Goal: Task Accomplishment & Management: Complete application form

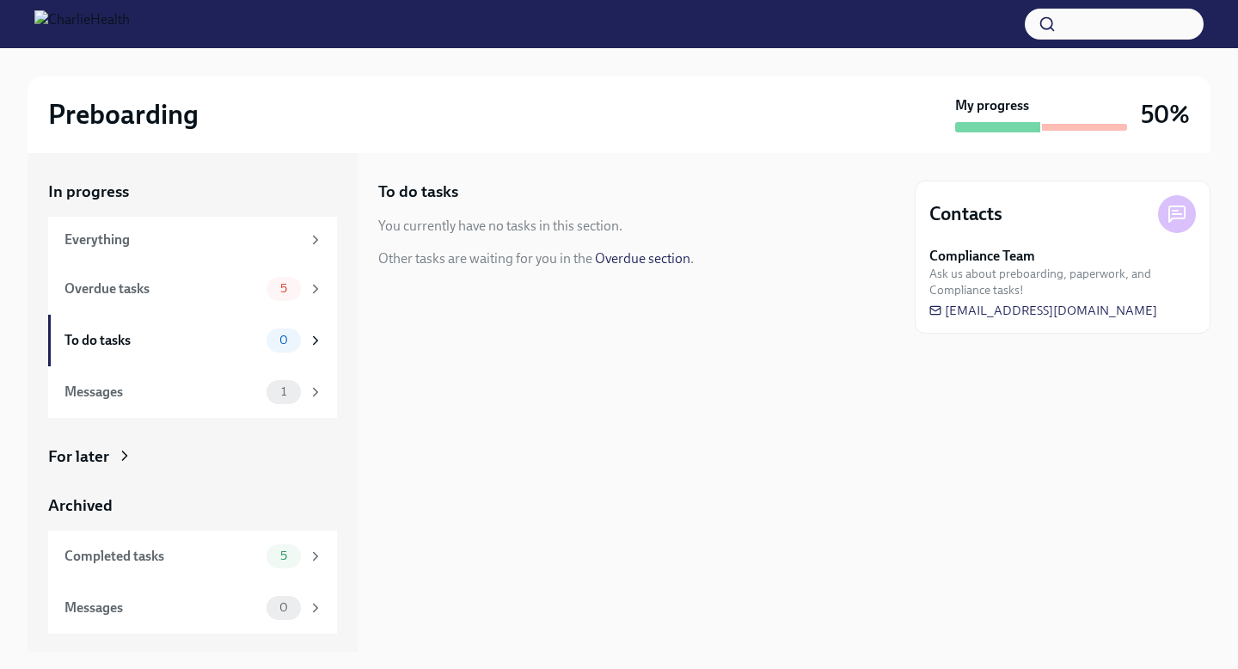
click at [619, 260] on link "Overdue section" at bounding box center [642, 258] width 95 height 16
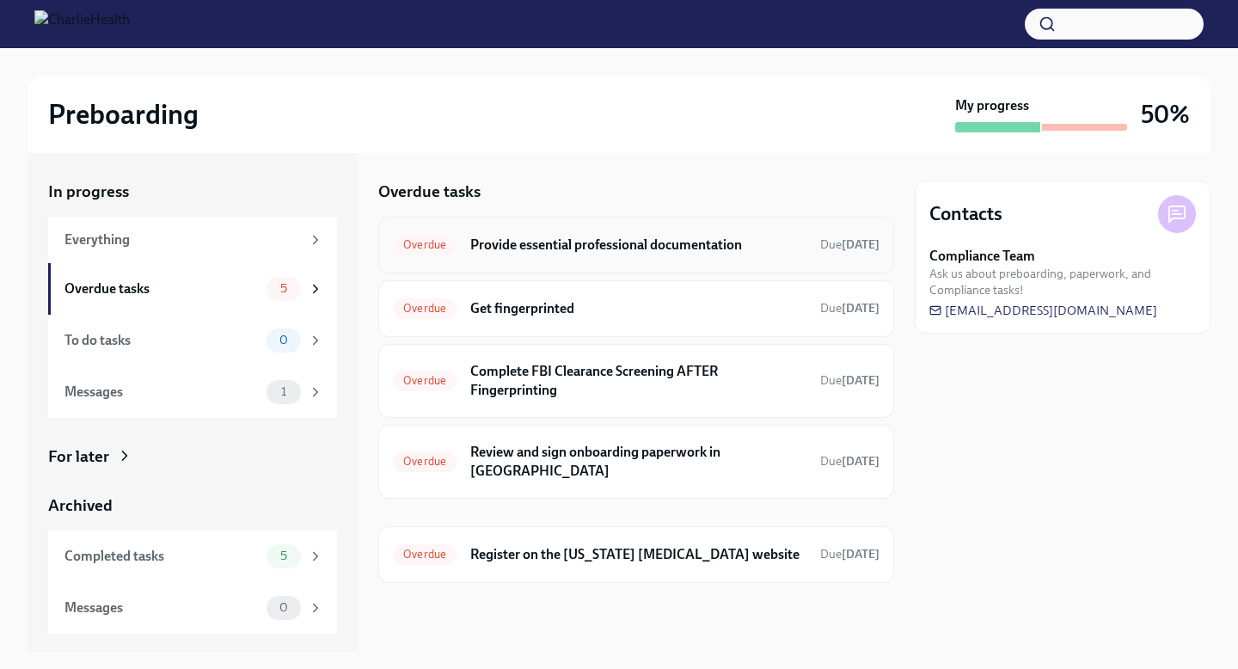
click at [700, 251] on h6 "Provide essential professional documentation" at bounding box center [638, 245] width 336 height 19
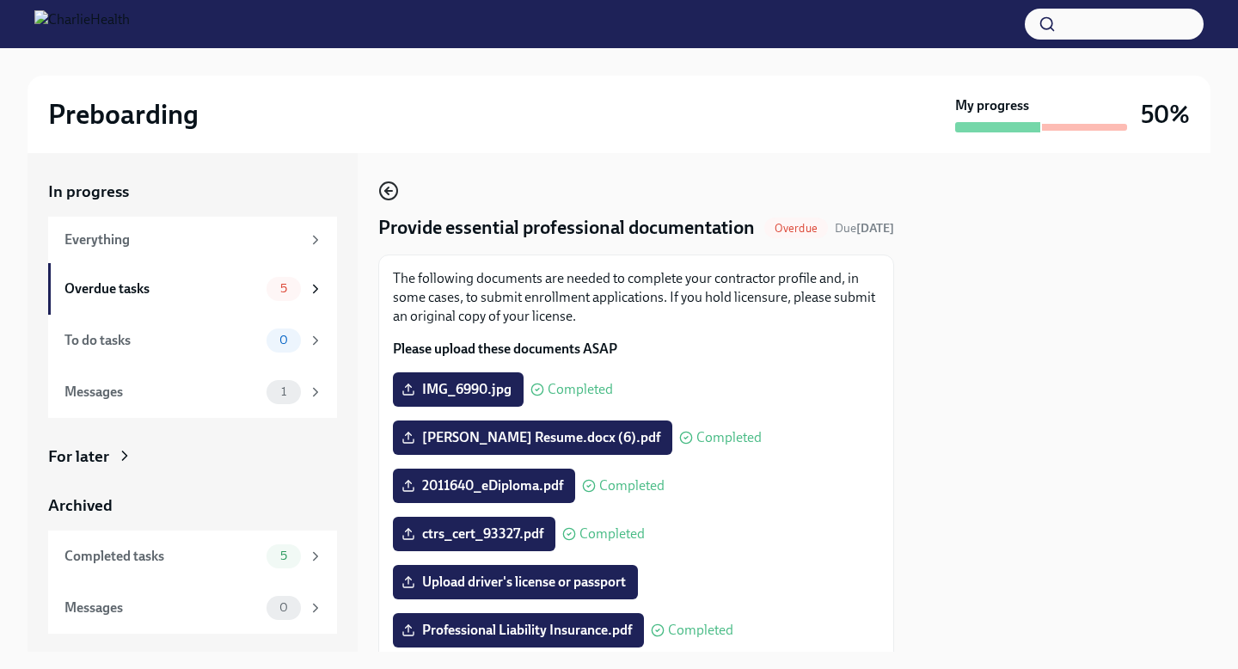
click at [392, 197] on icon "button" at bounding box center [388, 191] width 21 height 21
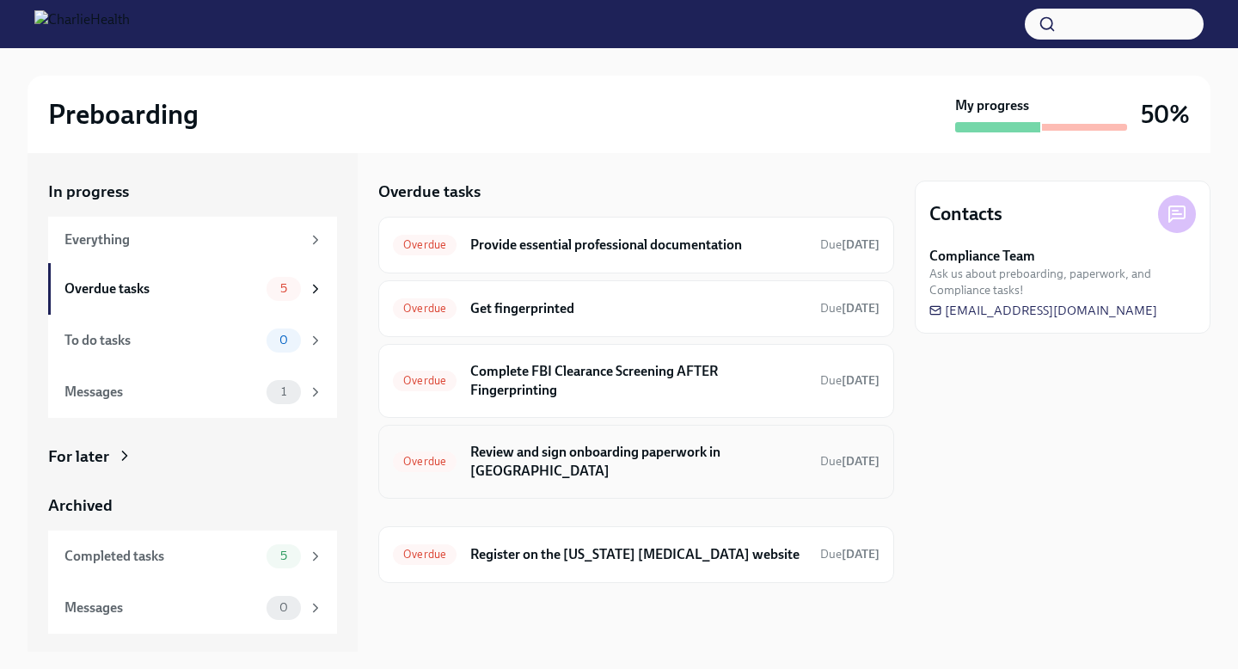
click at [525, 441] on div "Overdue Review and sign onboarding paperwork in [GEOGRAPHIC_DATA] Due [DATE]" at bounding box center [636, 461] width 487 height 45
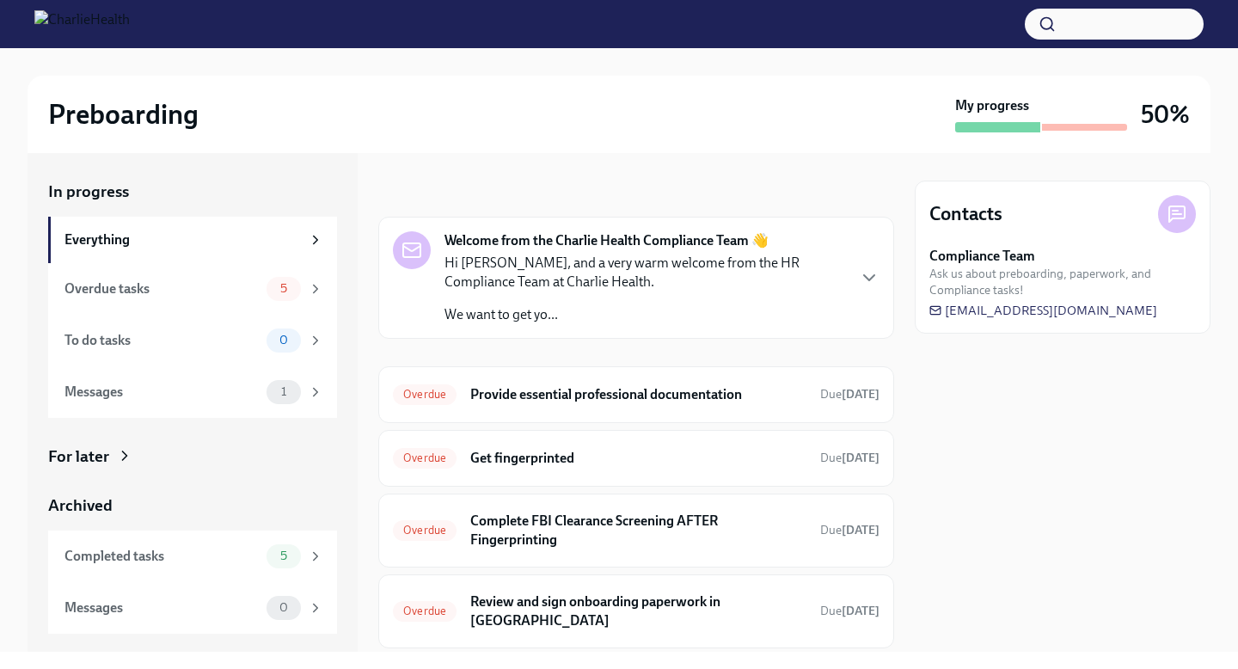
scroll to position [118, 0]
